Goal: Obtain resource: Download file/media

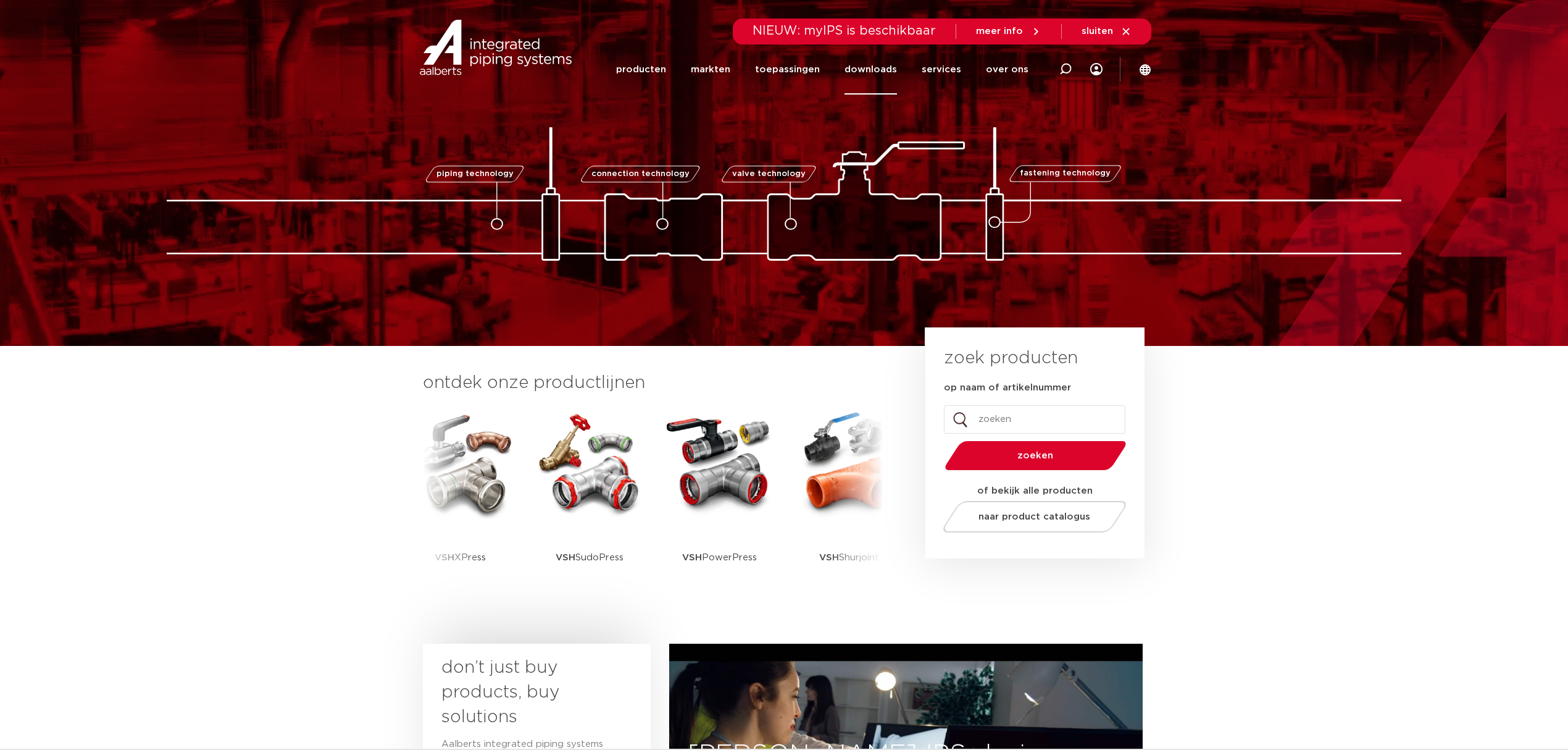
click at [870, 67] on link "downloads" at bounding box center [871, 69] width 53 height 50
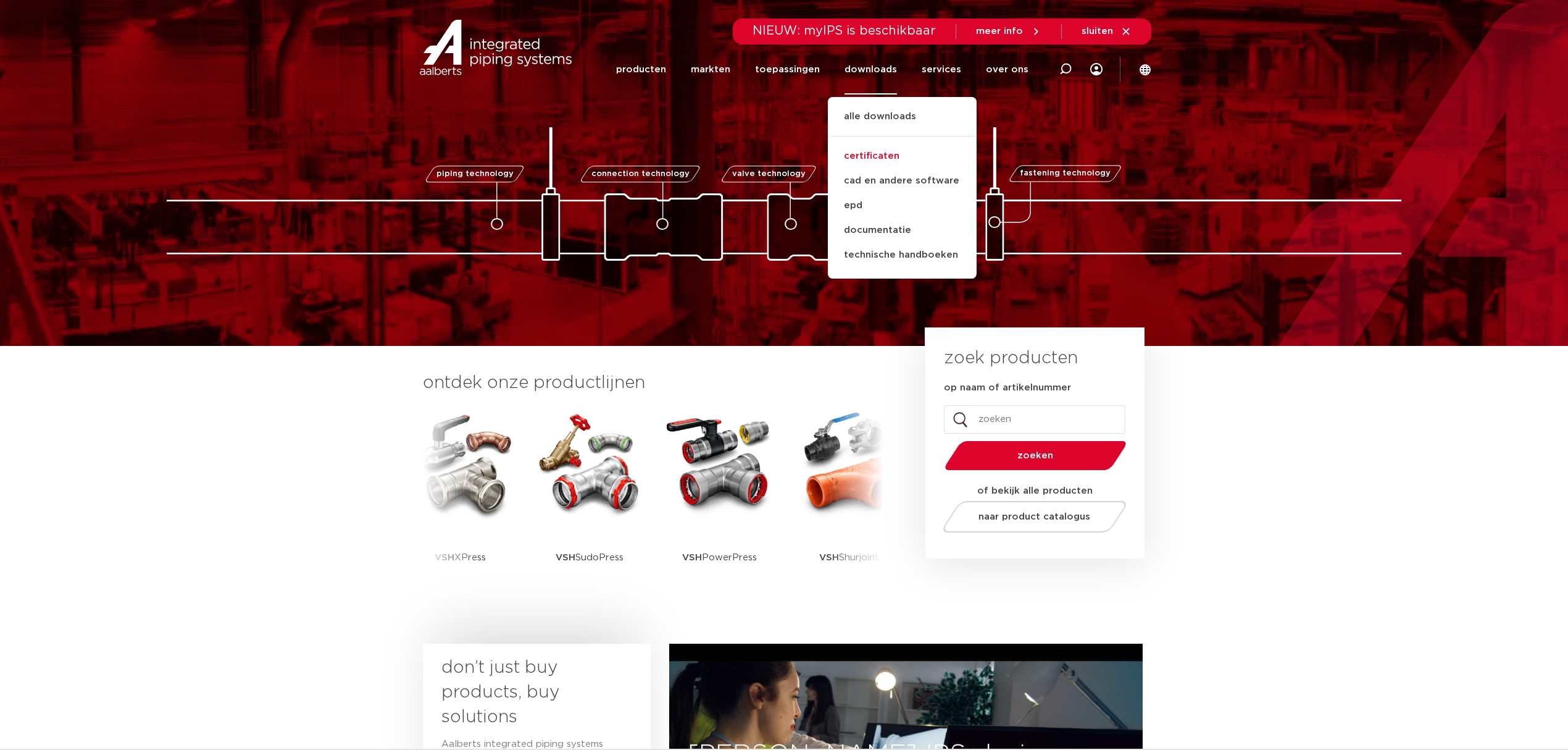
click at [882, 155] on link "certificaten" at bounding box center [902, 156] width 149 height 25
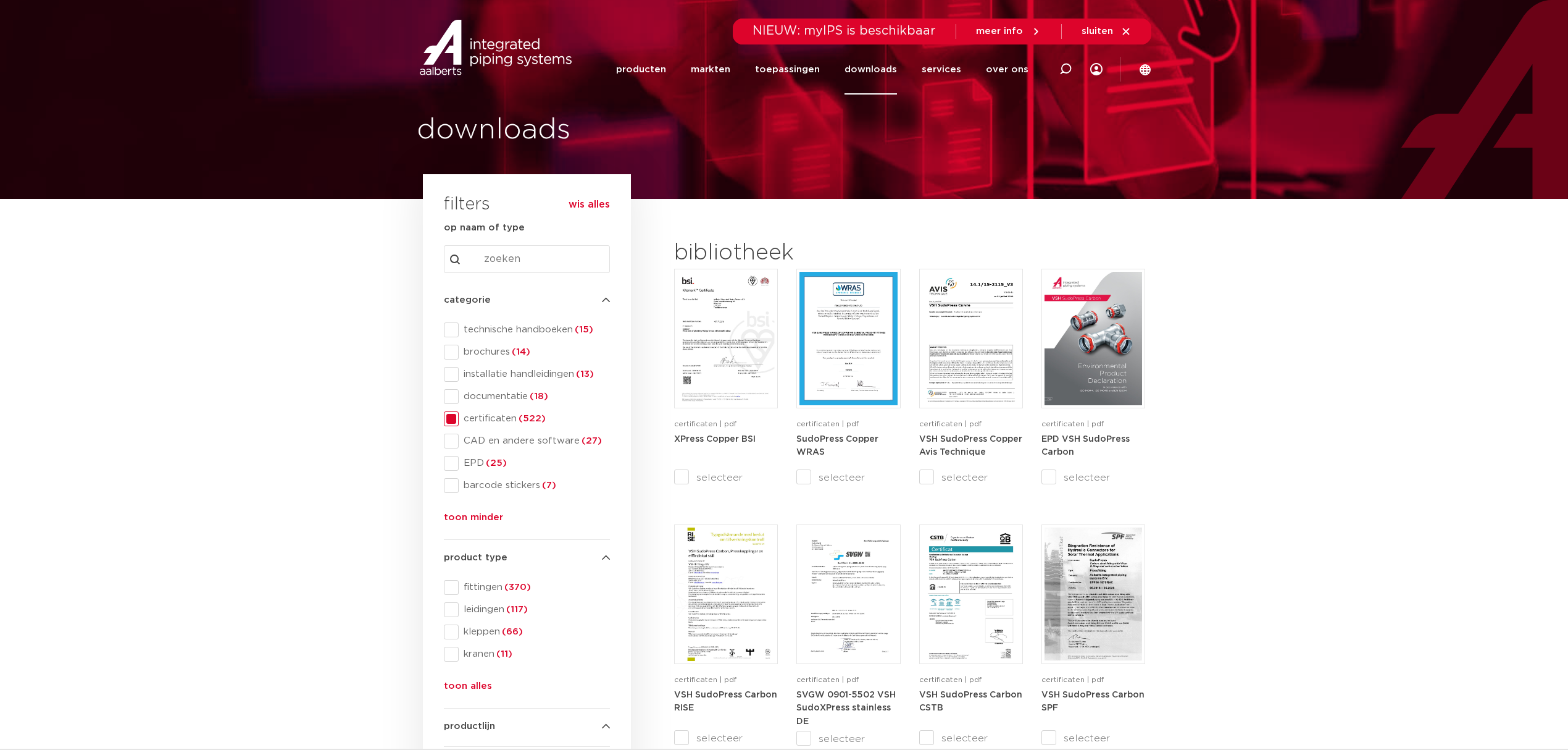
click at [517, 262] on input "Search content" at bounding box center [527, 259] width 166 height 28
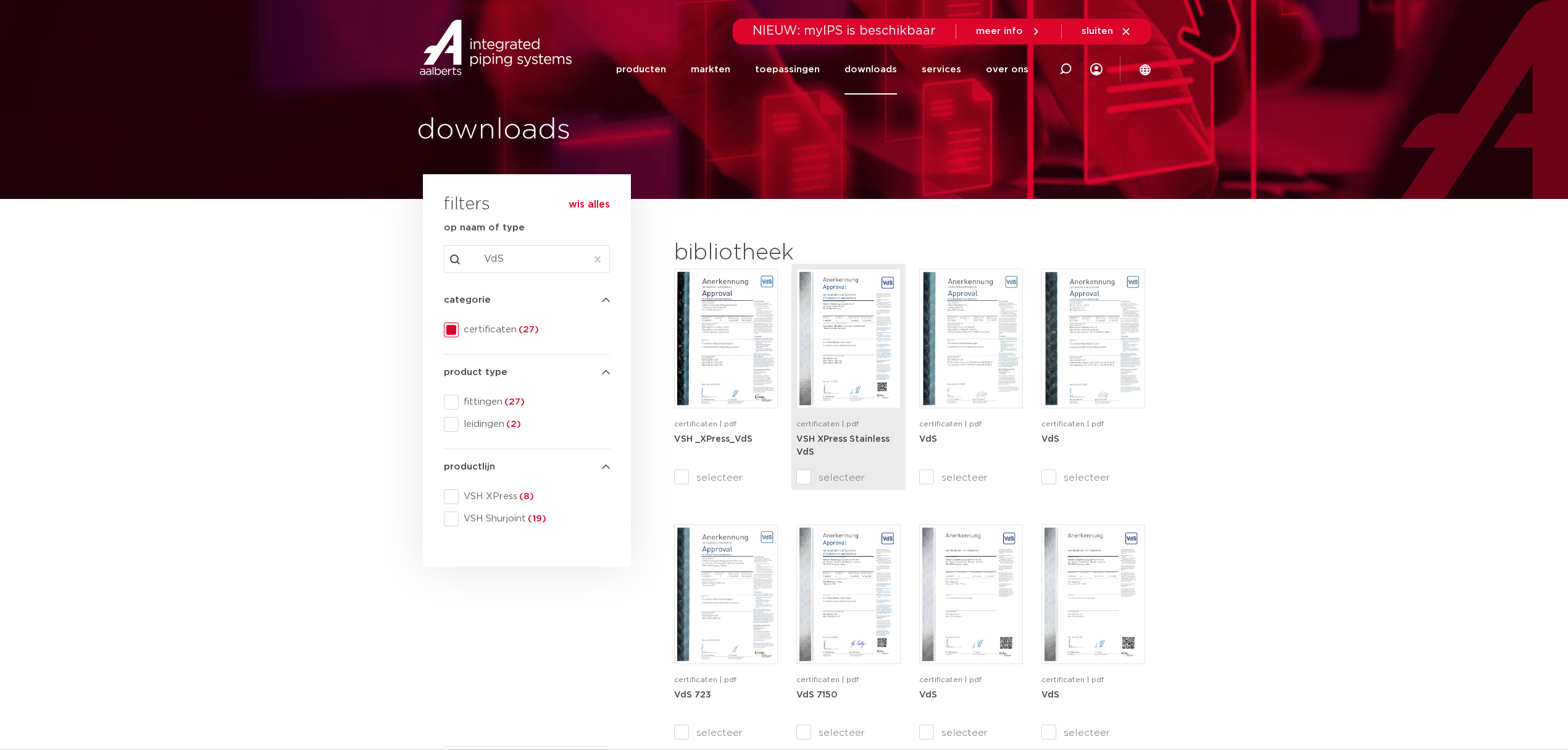
type input "VdS"
click at [831, 354] on img at bounding box center [849, 339] width 98 height 133
